Goal: Transaction & Acquisition: Purchase product/service

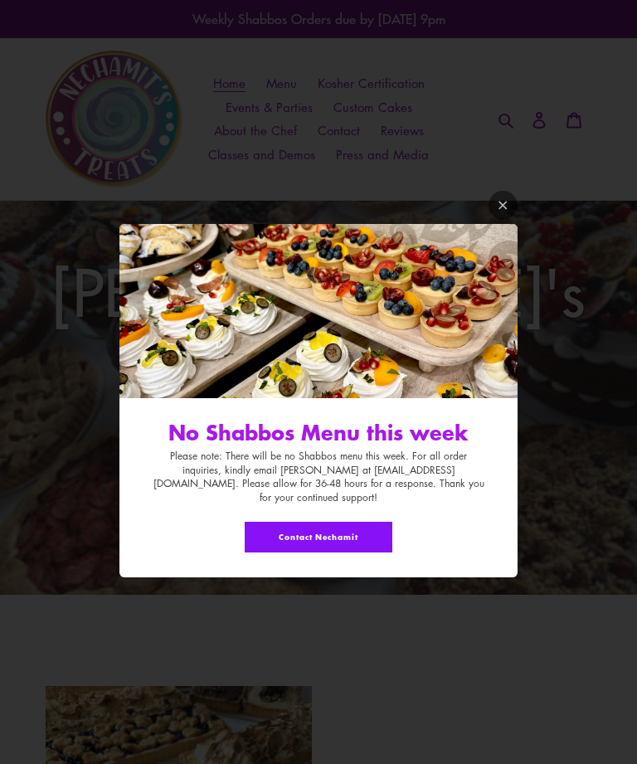
click at [509, 211] on link "Modal window" at bounding box center [502, 205] width 29 height 29
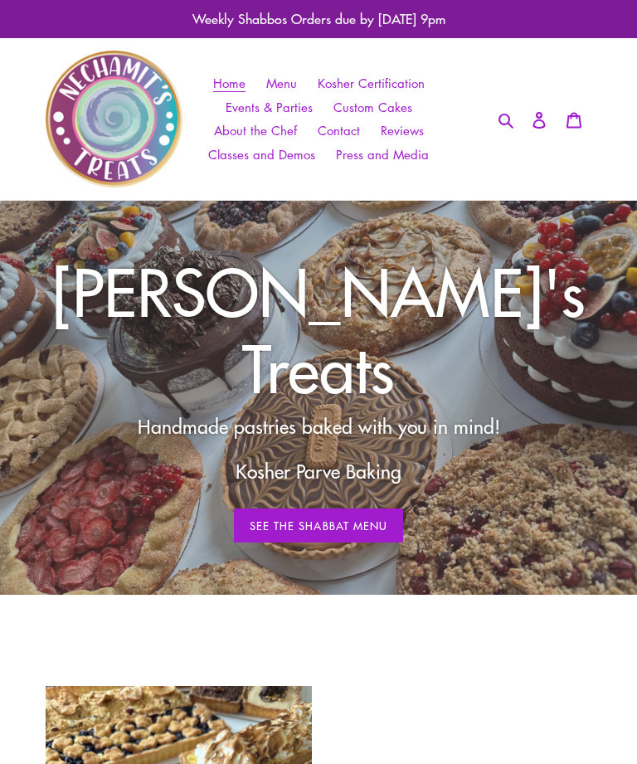
click at [289, 83] on span "Menu" at bounding box center [281, 83] width 31 height 17
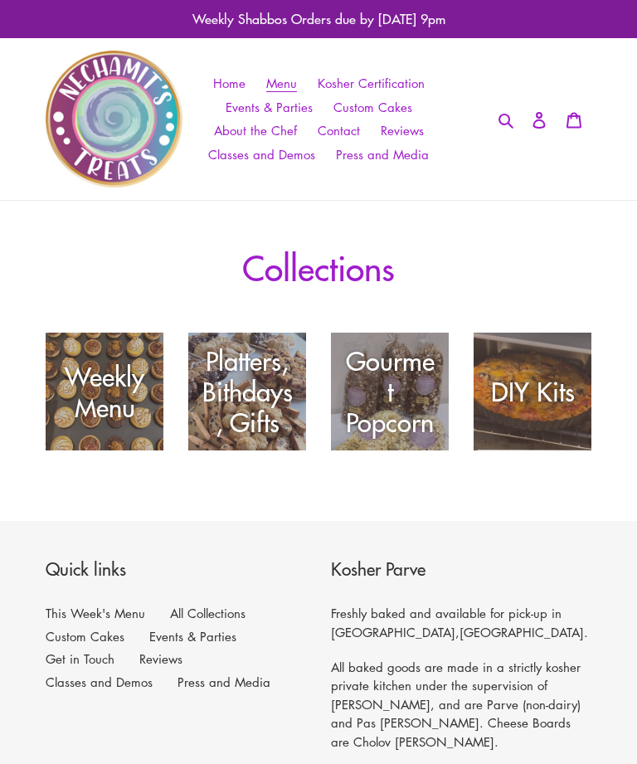
click at [90, 387] on div "Weekly Menu" at bounding box center [105, 391] width 118 height 61
